Goal: Browse casually

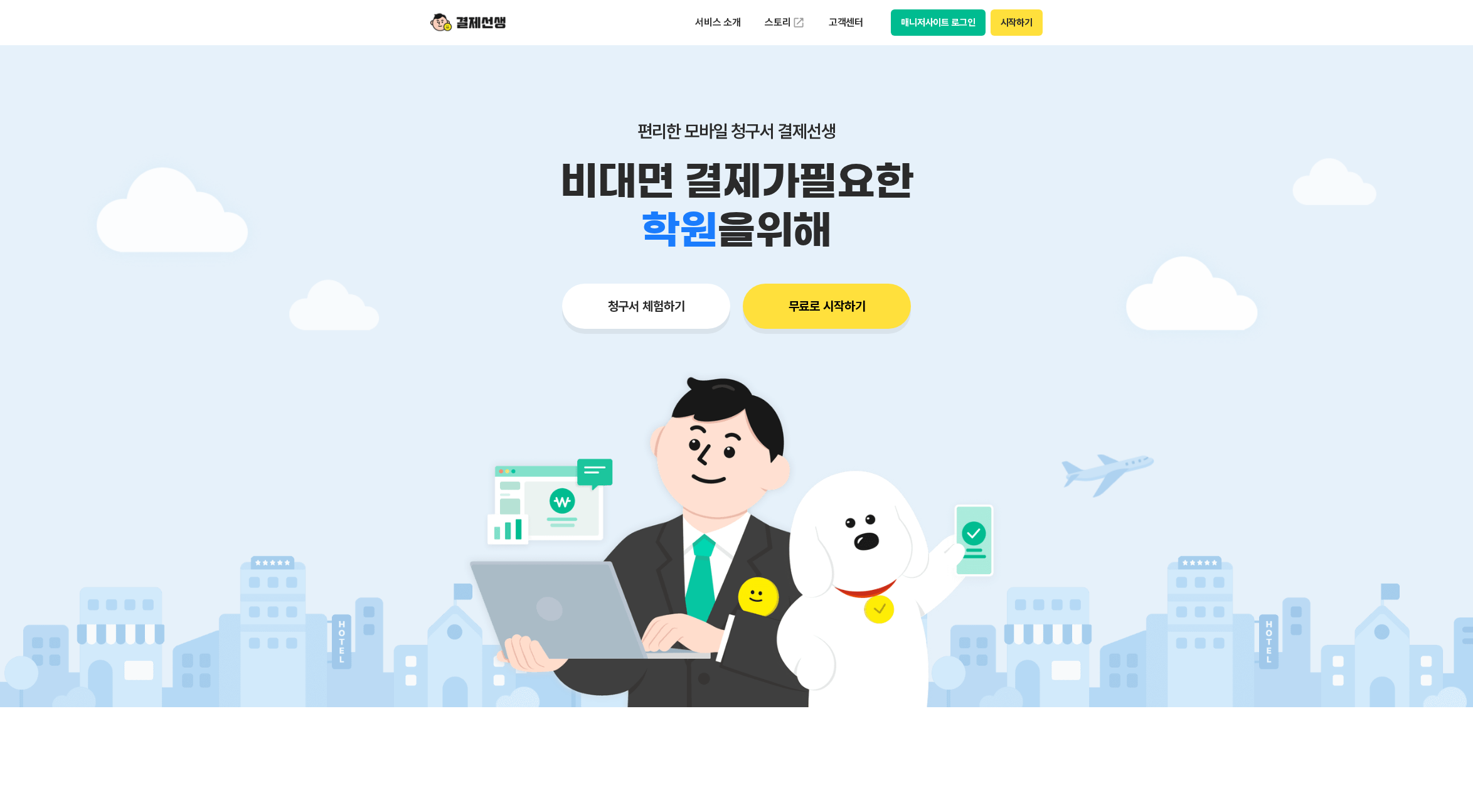
click at [376, 183] on div at bounding box center [736, 376] width 1473 height 662
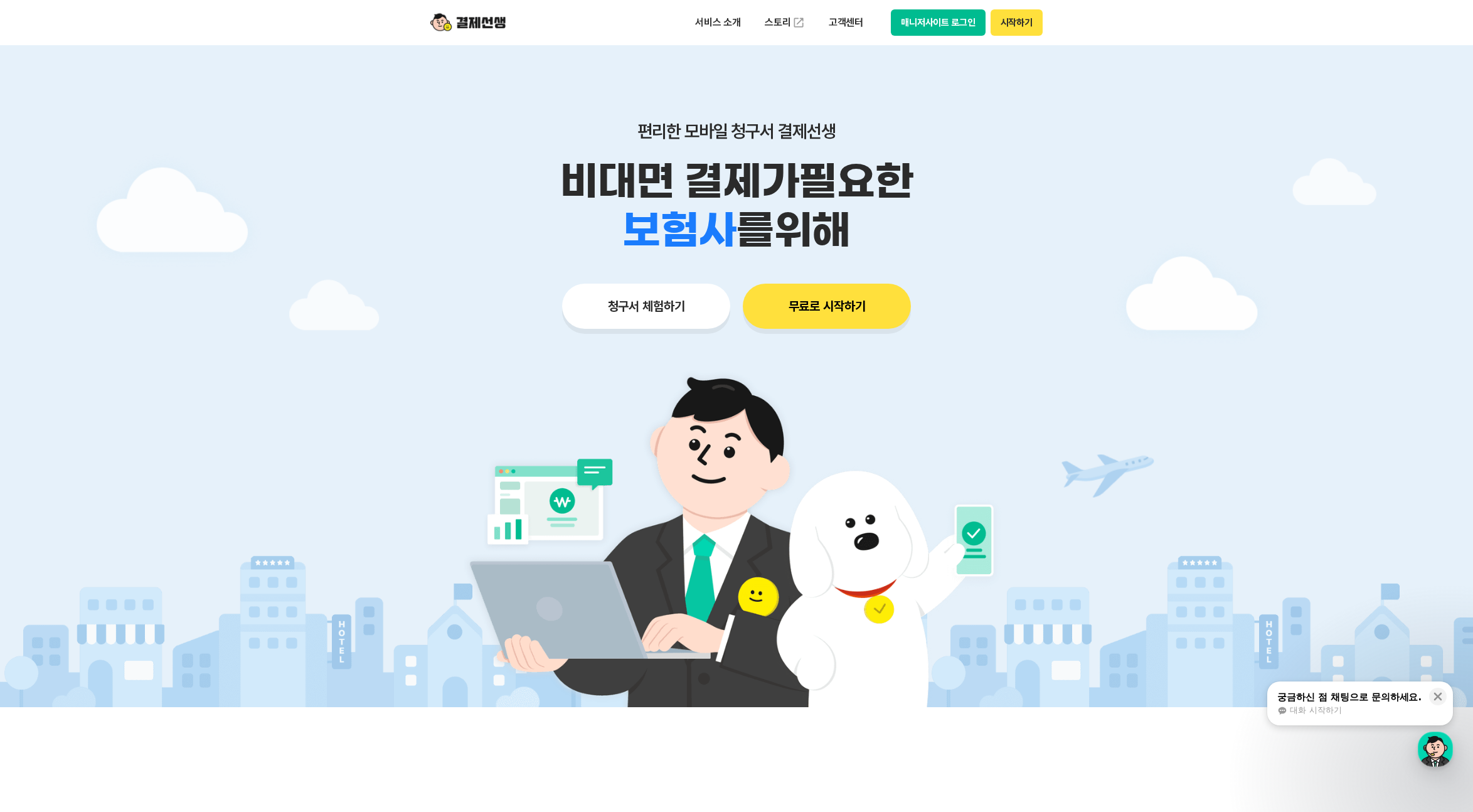
click at [978, 121] on p "편리한 모바일 청구서 결제선생" at bounding box center [737, 131] width 643 height 21
